Goal: Task Accomplishment & Management: Manage account settings

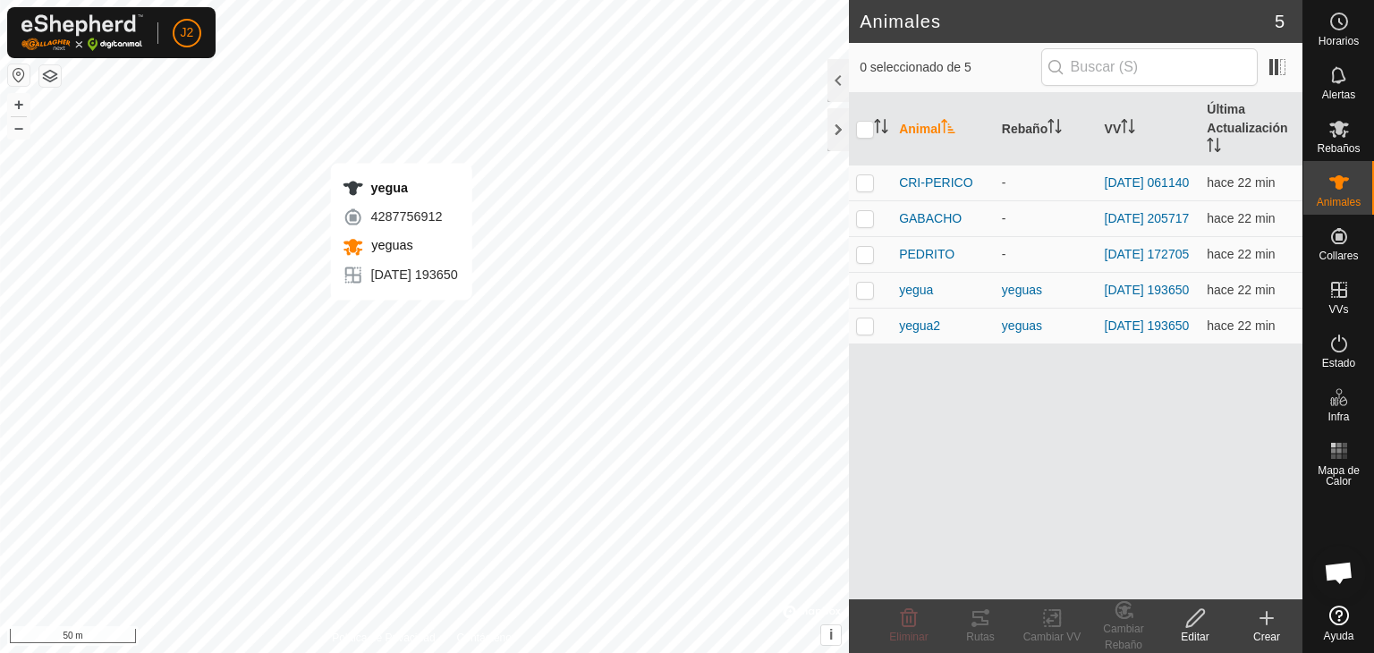
checkbox input "true"
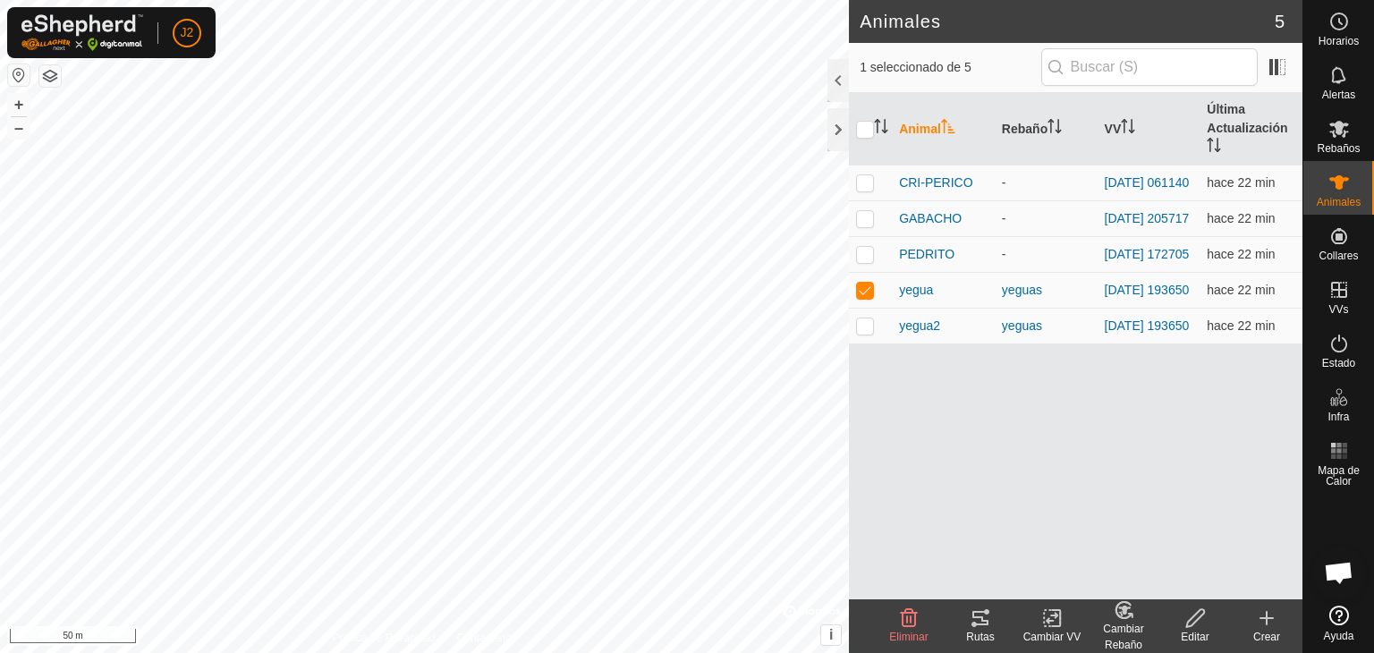
click at [984, 622] on icon at bounding box center [979, 617] width 21 height 21
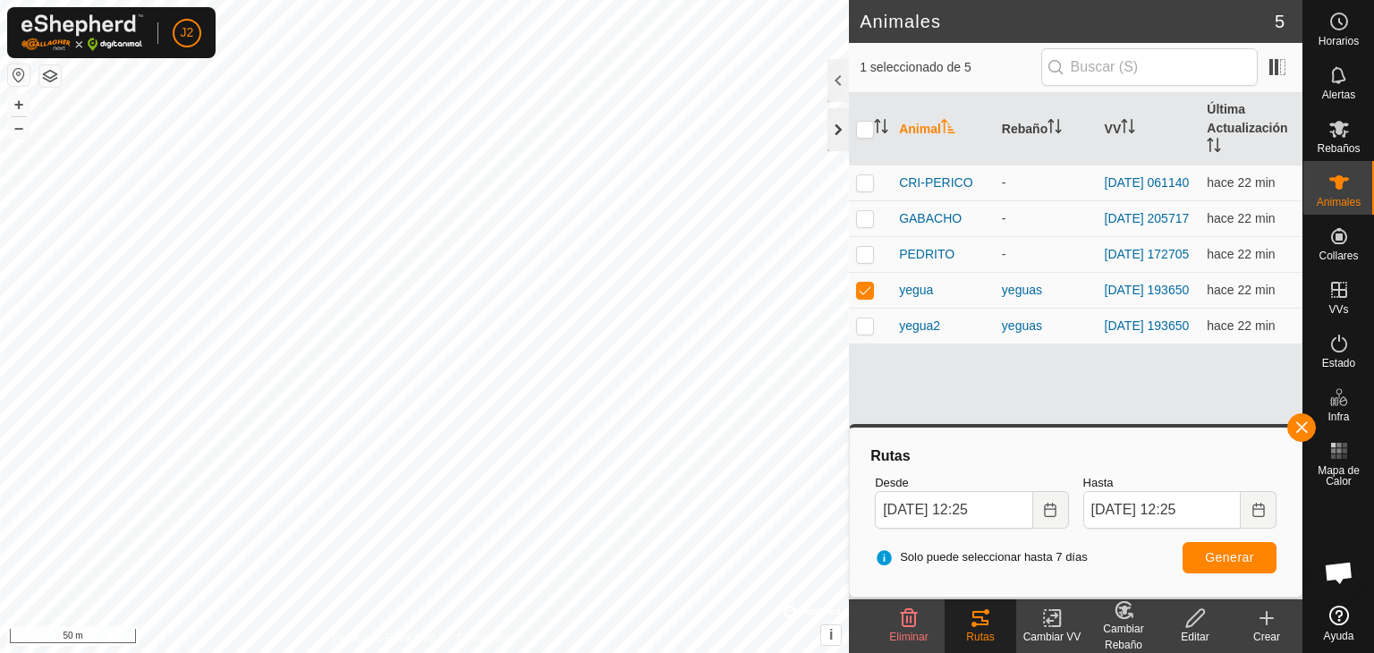
click at [831, 123] on div at bounding box center [837, 129] width 21 height 43
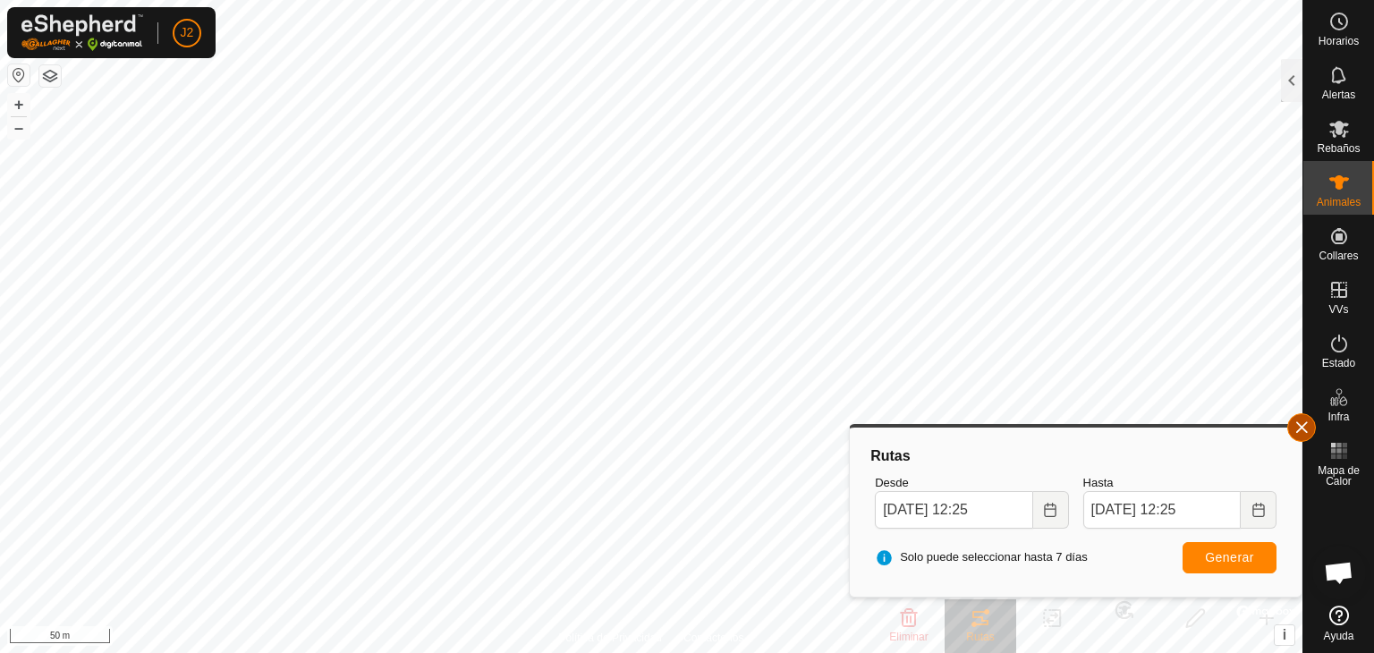
click at [1298, 432] on button "button" at bounding box center [1301, 427] width 29 height 29
